Goal: Task Accomplishment & Management: Use online tool/utility

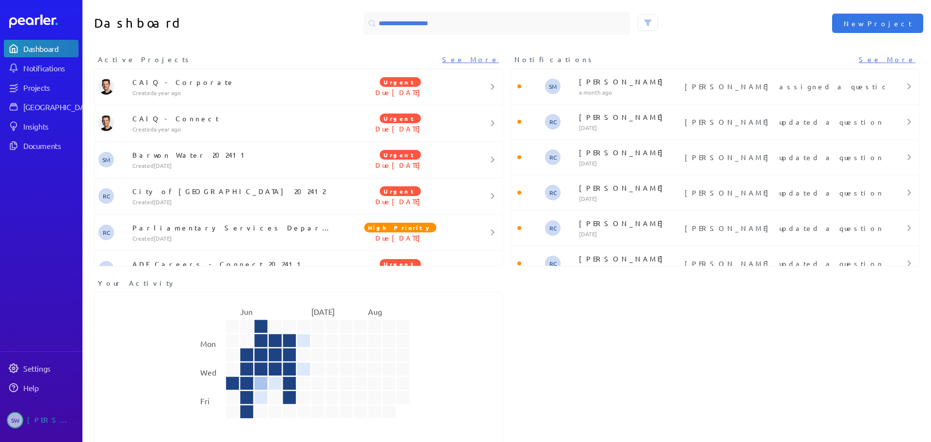
click at [32, 96] on div "Dashboard Notifications Projects Answer Library Insights Documents" at bounding box center [41, 97] width 75 height 114
click at [30, 87] on div "Projects" at bounding box center [50, 87] width 54 height 10
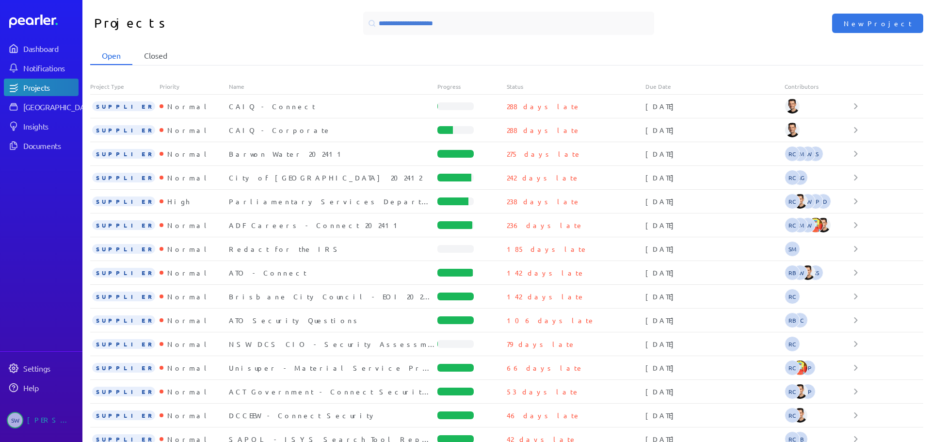
click at [152, 51] on li "Closed" at bounding box center [155, 56] width 47 height 18
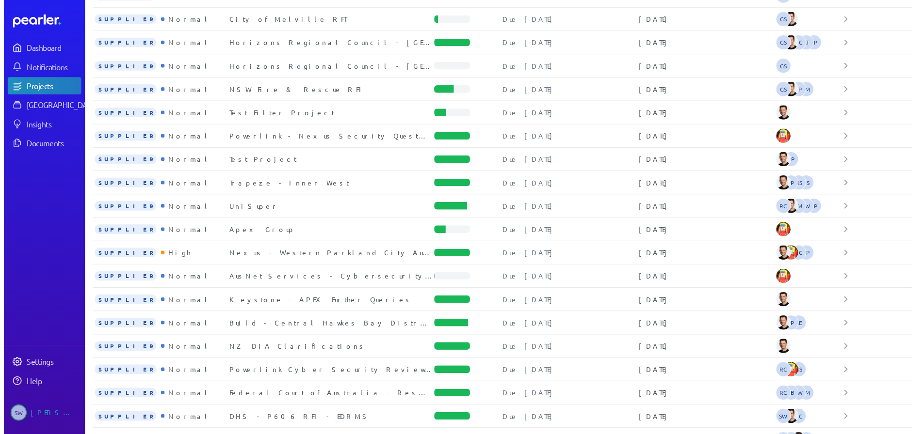
scroll to position [1007, 0]
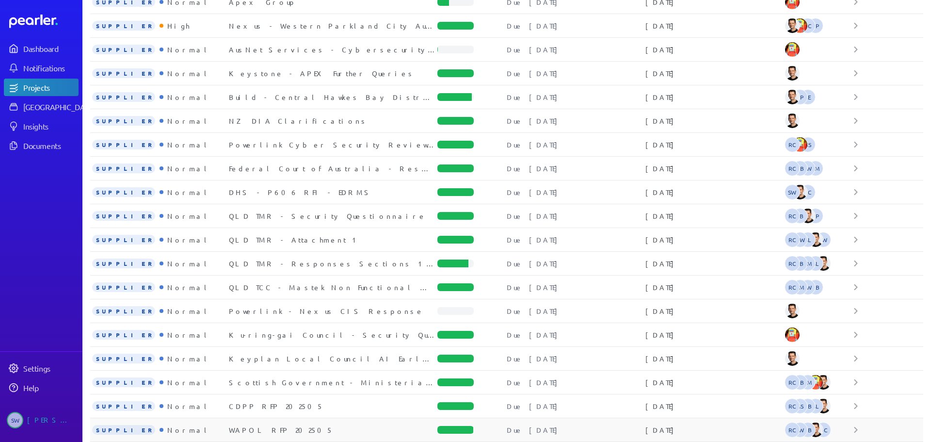
click at [251, 432] on div "WAPOL RFP 202505" at bounding box center [333, 430] width 208 height 10
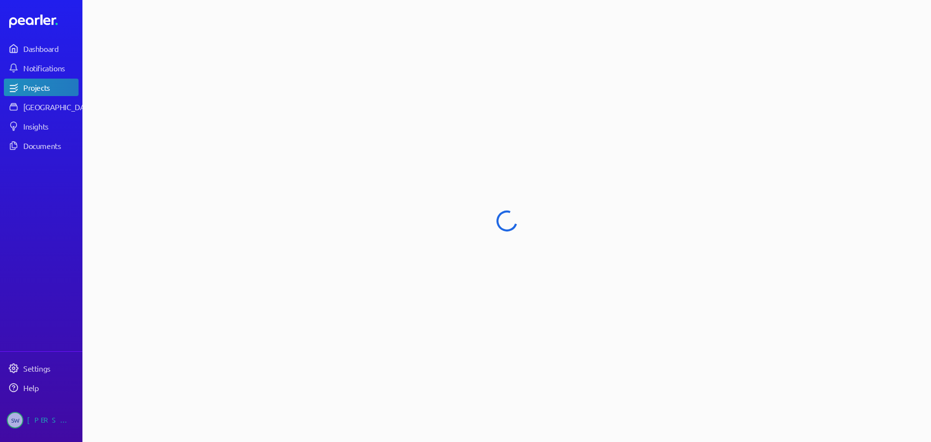
select select "******"
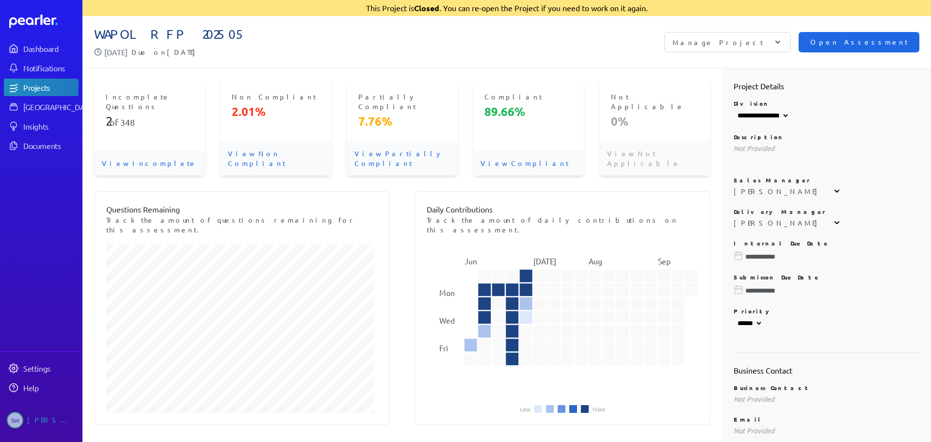
click at [858, 44] on span "Open Assessment" at bounding box center [858, 42] width 97 height 11
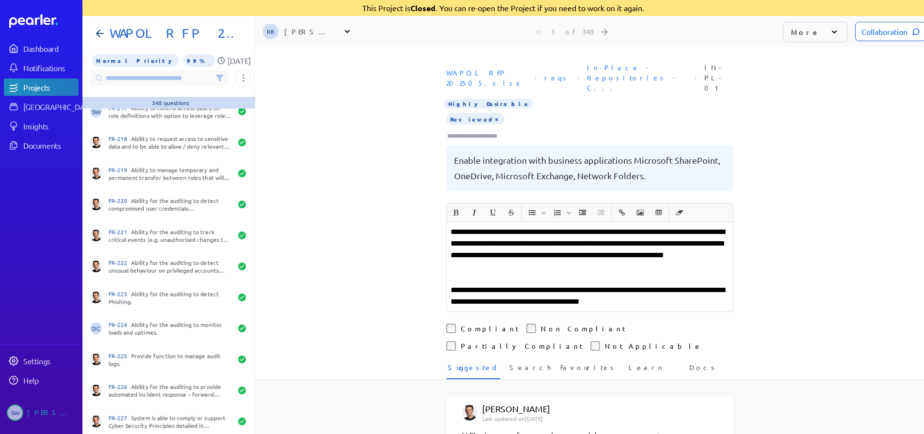
scroll to position [10449, 0]
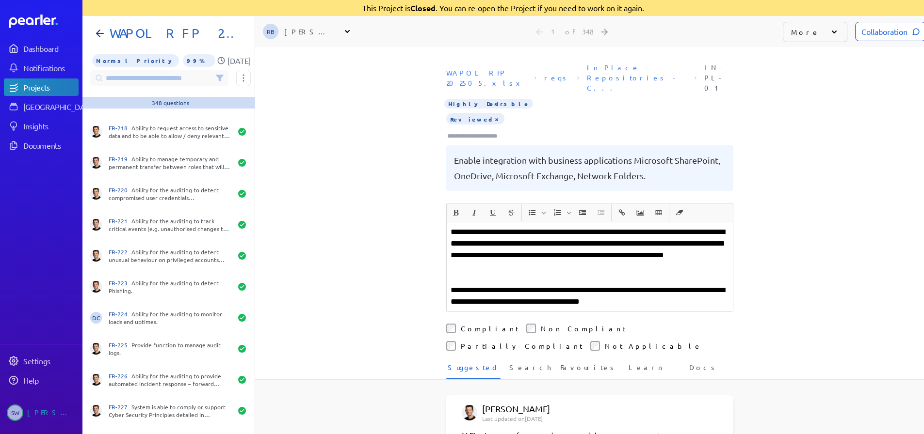
click at [857, 95] on div "WAPOL RFP 202505.xlsx reqs In-Place - Repositories - C... IN-PL-01 Highly Desir…" at bounding box center [589, 131] width 669 height 144
